Goal: Transaction & Acquisition: Purchase product/service

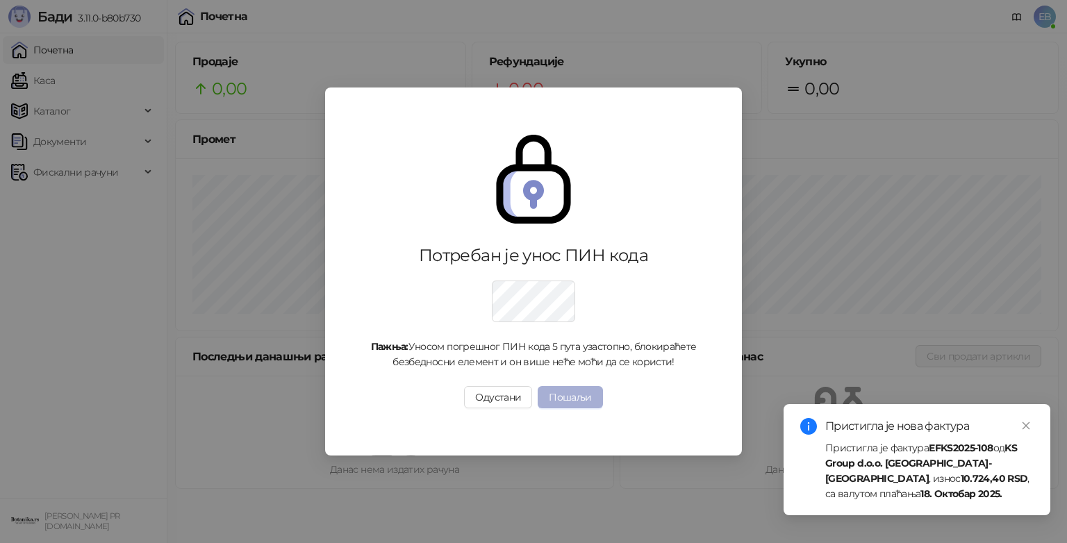
click at [562, 398] on button "Пошаљи" at bounding box center [570, 397] width 65 height 22
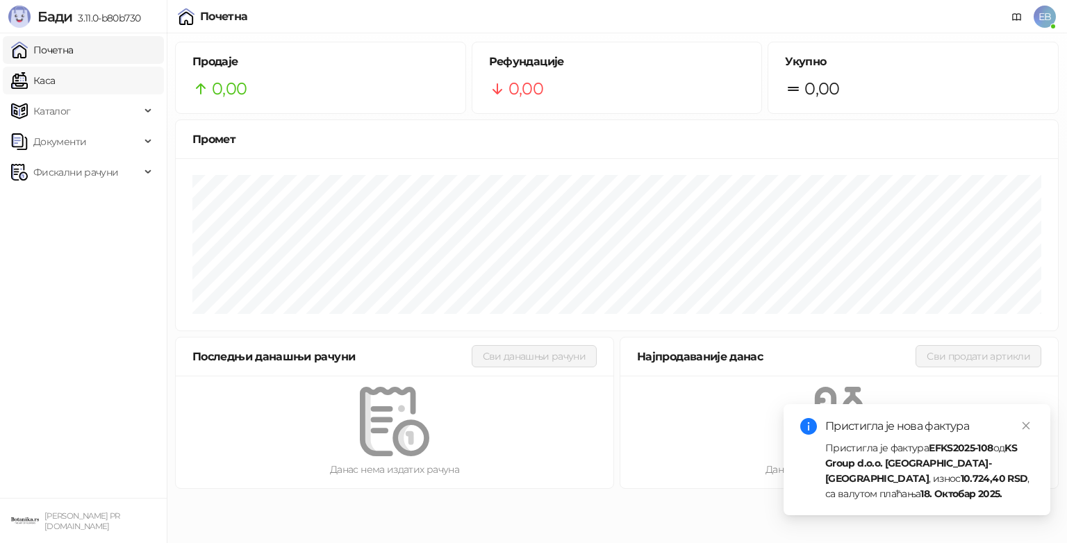
click at [51, 76] on link "Каса" at bounding box center [33, 81] width 44 height 28
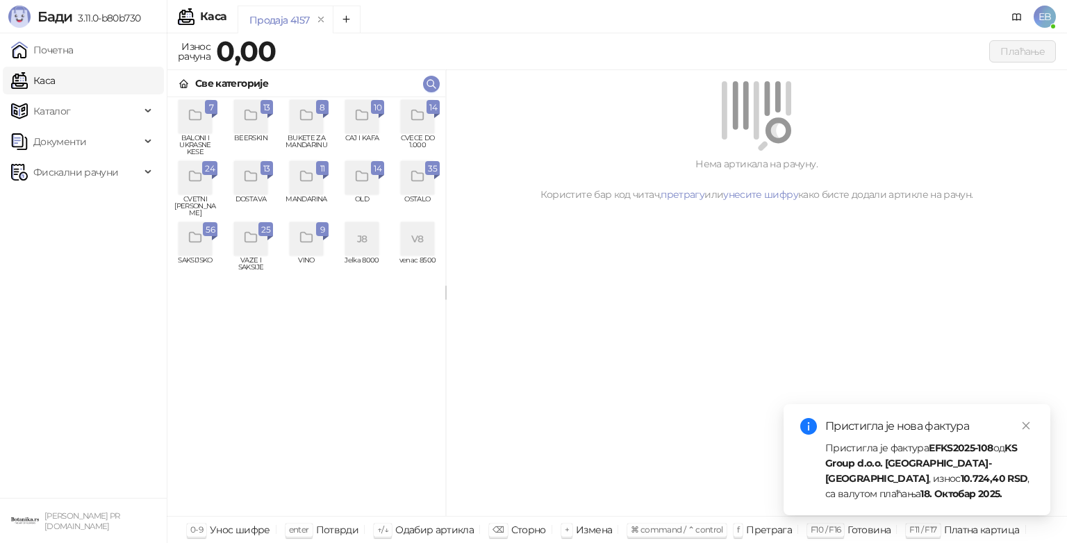
click at [422, 116] on icon "grid" at bounding box center [418, 116] width 16 height 16
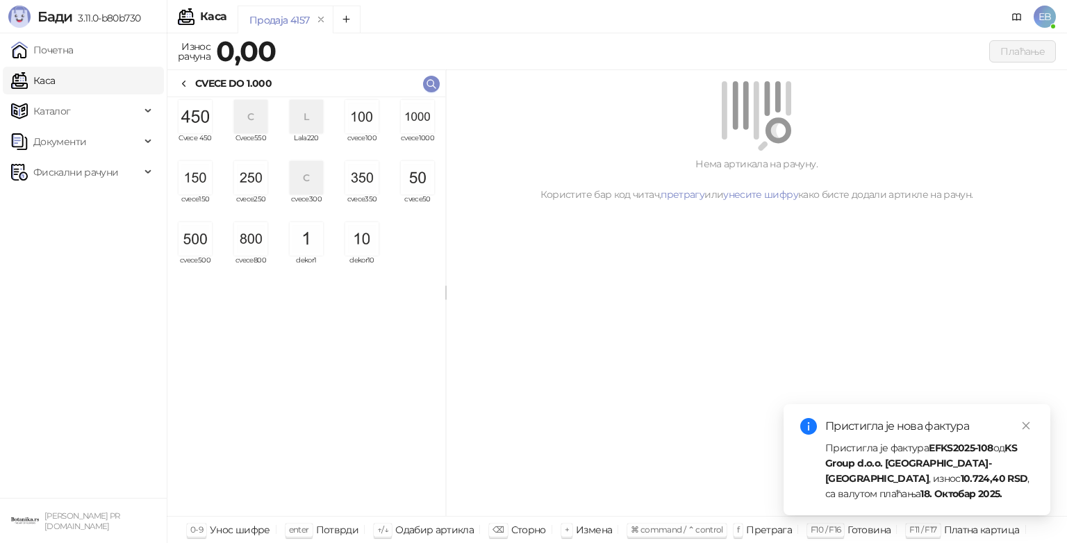
click at [420, 124] on img "grid" at bounding box center [417, 116] width 33 height 33
click at [409, 122] on img "grid" at bounding box center [417, 116] width 33 height 33
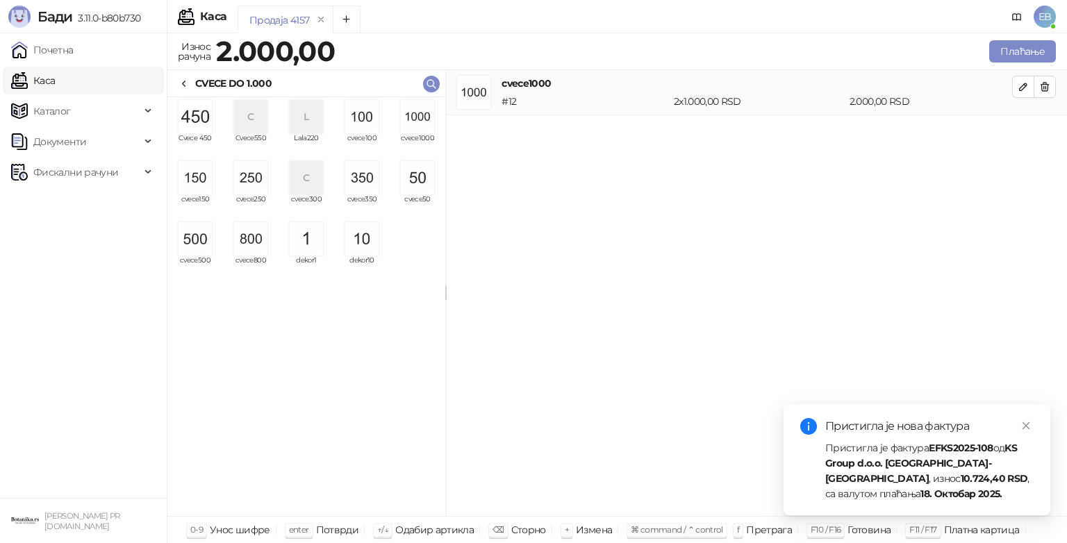
click at [261, 225] on img "grid" at bounding box center [250, 238] width 33 height 33
click at [208, 184] on img "grid" at bounding box center [195, 177] width 33 height 33
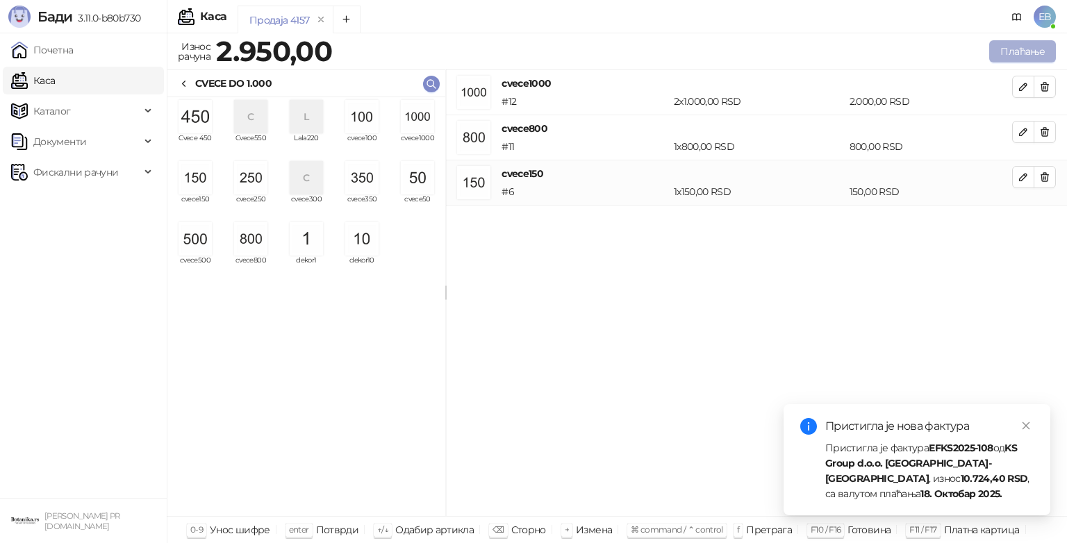
click at [1026, 53] on button "Плаћање" at bounding box center [1023, 51] width 67 height 22
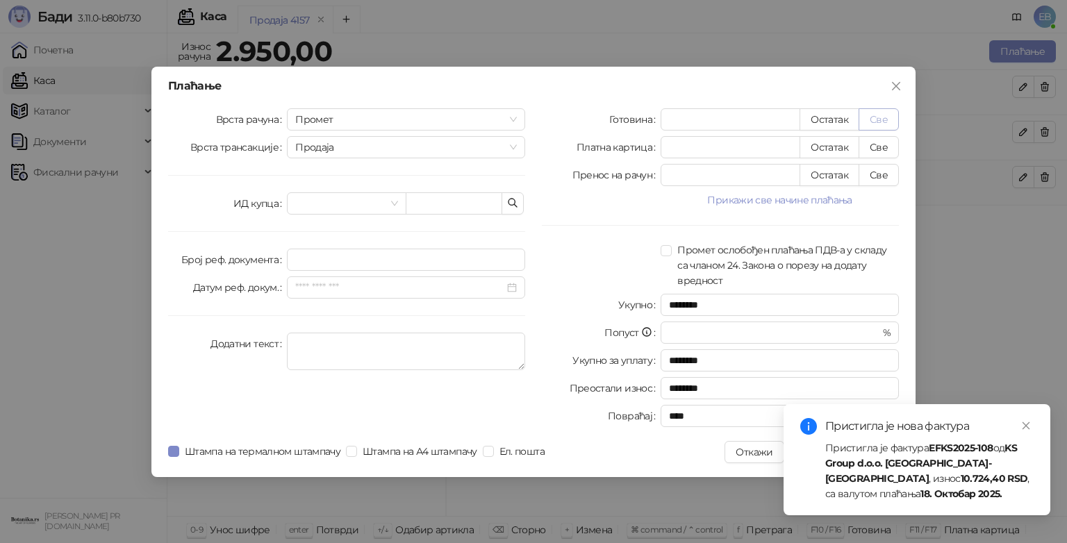
click at [883, 119] on button "Све" at bounding box center [879, 119] width 40 height 22
type input "****"
click at [1026, 425] on icon "close" at bounding box center [1027, 427] width 8 height 8
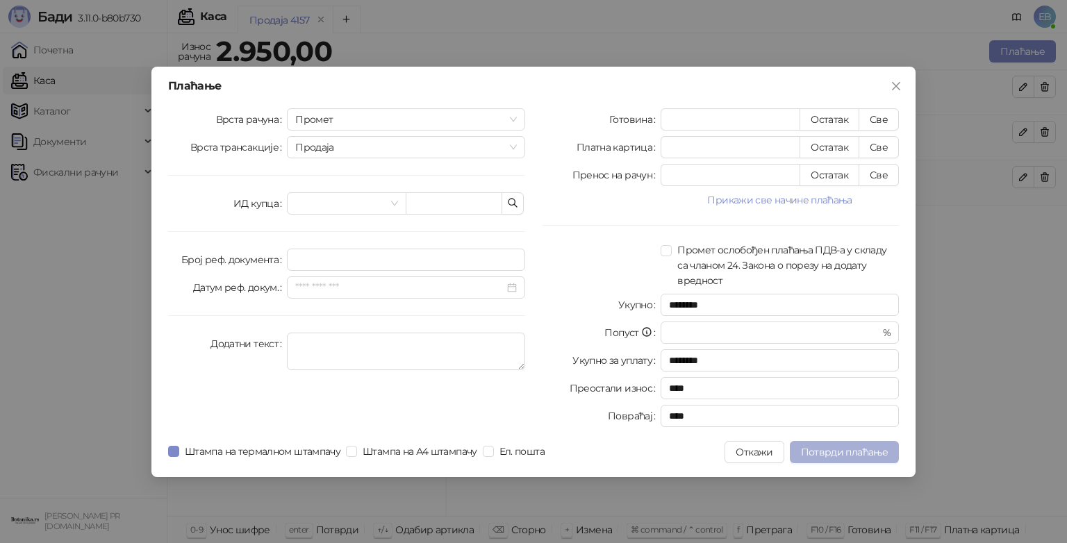
click at [864, 453] on span "Потврди плаћање" at bounding box center [844, 452] width 87 height 13
